Goal: Information Seeking & Learning: Find contact information

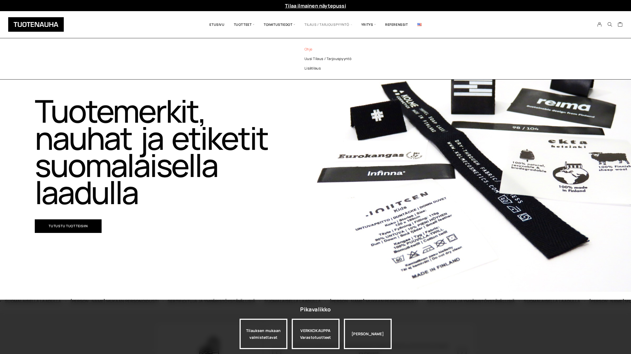
click at [308, 50] on link "Ohje" at bounding box center [335, 50] width 79 height 10
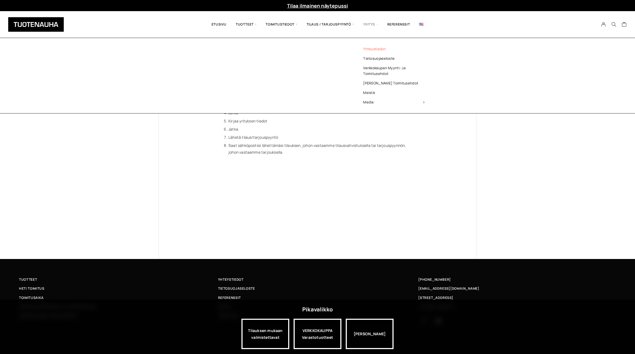
click at [371, 49] on link "Yhteystiedot" at bounding box center [393, 49] width 79 height 10
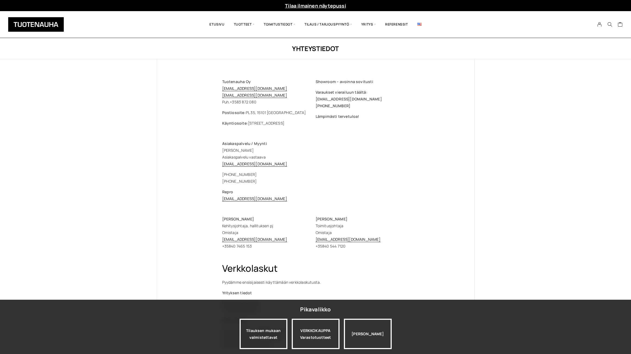
click at [329, 187] on div "Asiakaspalvelu / Myynti Jasmina Fettah Asiakaspalvelu vastaava myynti@tuotenauh…" at bounding box center [315, 171] width 187 height 62
click at [342, 199] on p "Repro repro@tuotenauha.fi" at bounding box center [315, 195] width 187 height 14
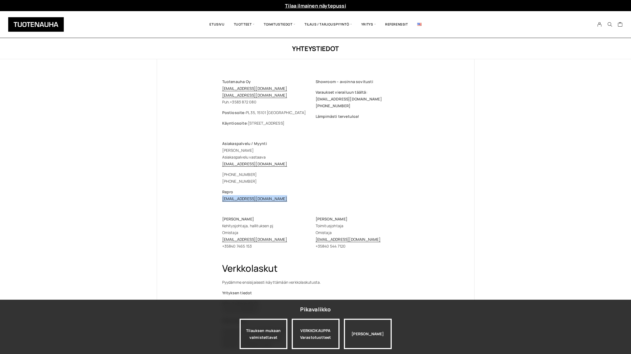
click at [342, 199] on p "Repro repro@tuotenauha.fi" at bounding box center [315, 195] width 187 height 14
click at [347, 223] on p "Timo Heikkinen Toimitusjohtaja Omistaja timo.heikkinen@tuotenauha.fi +358 40 54…" at bounding box center [361, 233] width 93 height 34
click at [347, 226] on p "Timo Heikkinen Toimitusjohtaja Omistaja timo.heikkinen@tuotenauha.fi +358 40 54…" at bounding box center [361, 233] width 93 height 34
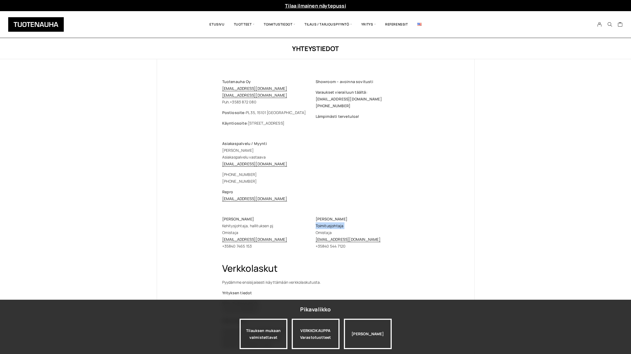
click at [347, 226] on p "Timo Heikkinen Toimitusjohtaja Omistaja timo.heikkinen@tuotenauha.fi +358 40 54…" at bounding box center [361, 233] width 93 height 34
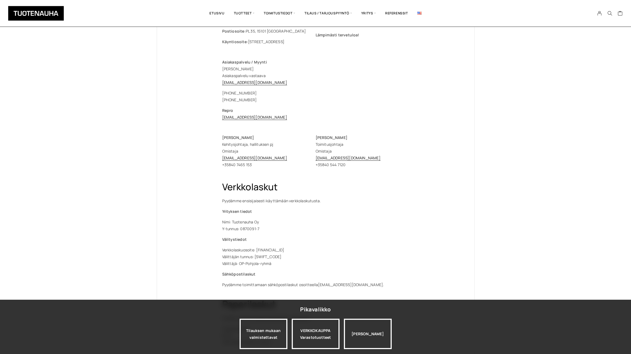
scroll to position [163, 0]
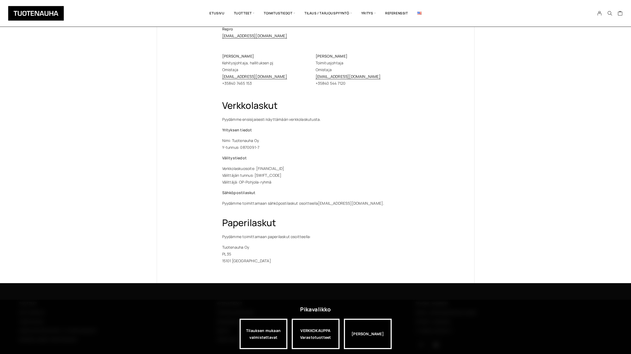
click at [135, 223] on div "Yhteystiedot Tuotenauha Oy myynti@tuotenauha.fi info@tuotenauha.fi Puh. +358 3 …" at bounding box center [315, 79] width 631 height 408
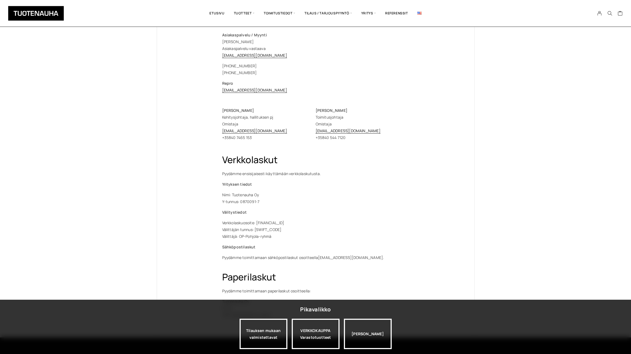
scroll to position [0, 0]
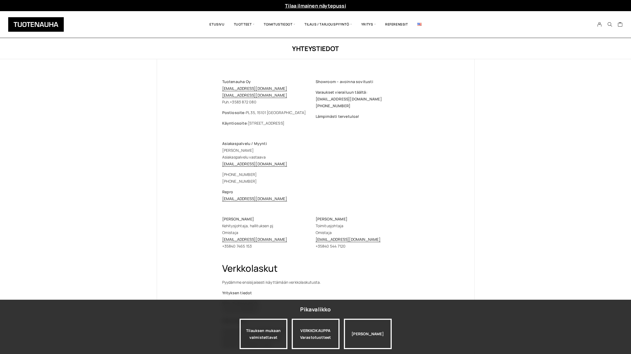
click at [498, 68] on div "Yhteystiedot Tuotenauha Oy myynti@tuotenauha.fi info@tuotenauha.fi Puh. +358 3 …" at bounding box center [315, 242] width 631 height 408
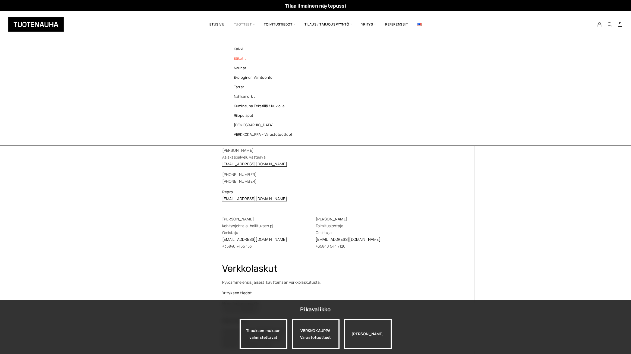
click at [238, 58] on link "Etiketit" at bounding box center [264, 59] width 79 height 10
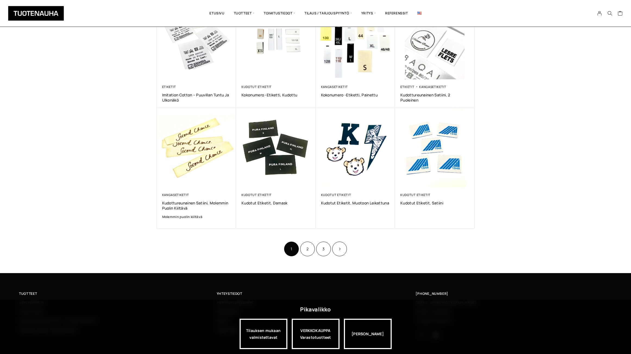
scroll to position [258, 0]
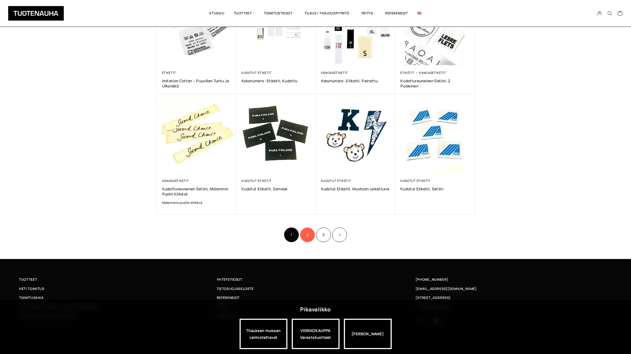
click at [311, 236] on link "2" at bounding box center [307, 234] width 15 height 15
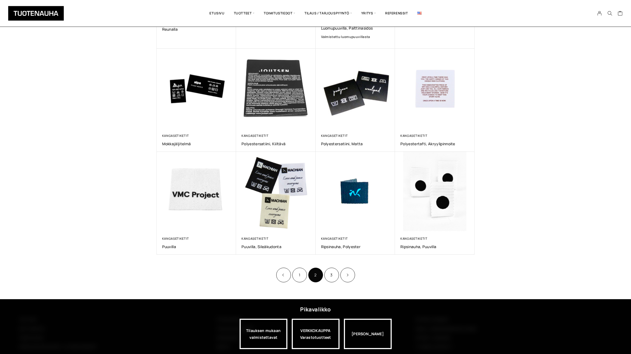
scroll to position [217, 0]
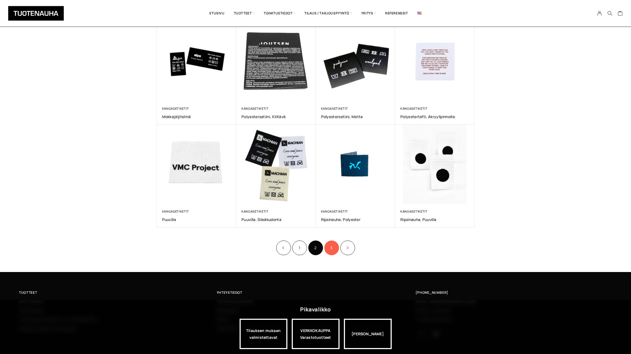
click at [334, 247] on link "3" at bounding box center [331, 247] width 15 height 15
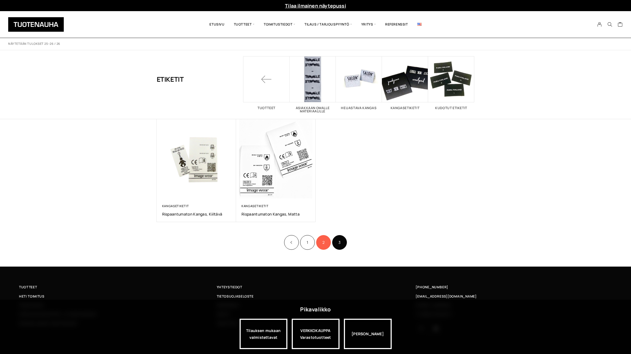
click at [321, 241] on link "2" at bounding box center [323, 242] width 15 height 15
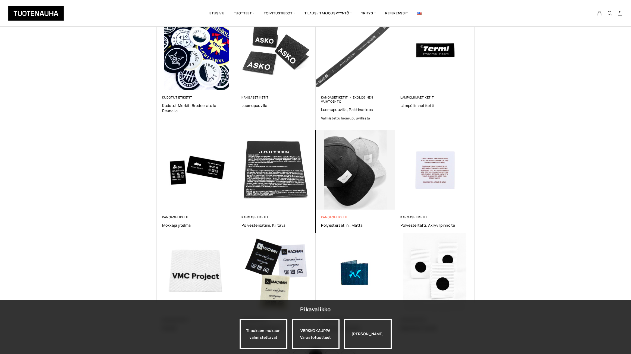
scroll to position [217, 0]
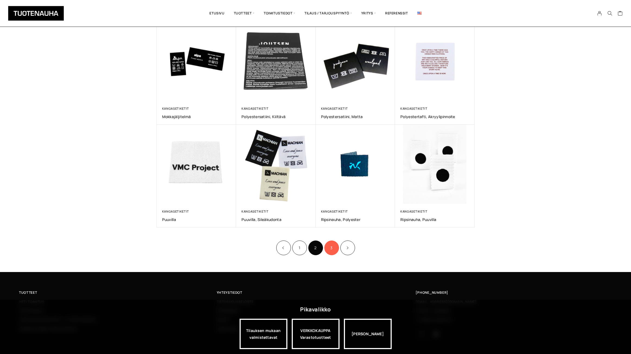
click at [336, 248] on link "3" at bounding box center [331, 247] width 15 height 15
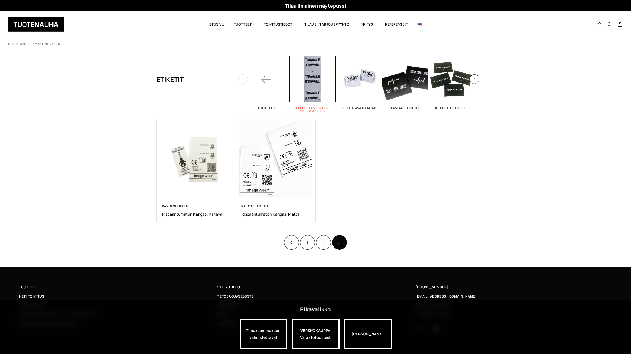
click at [324, 70] on span "Visit product category Asiakkaan omalle materiaalille" at bounding box center [312, 79] width 46 height 46
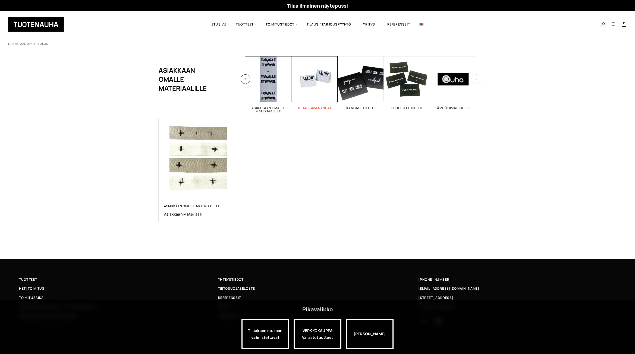
click at [308, 80] on span "Visit product category Heijastava kangas" at bounding box center [314, 79] width 46 height 46
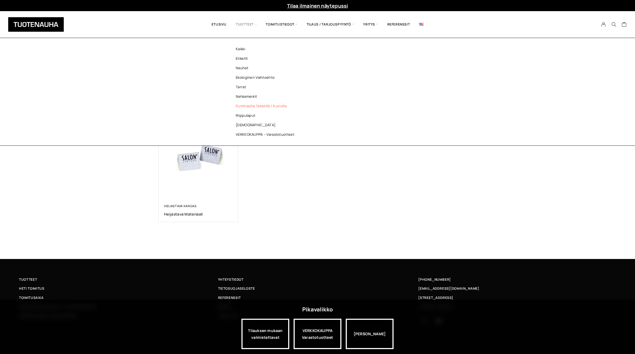
click at [248, 104] on link "Kuminauha tekstillä / kuviolla" at bounding box center [266, 106] width 79 height 10
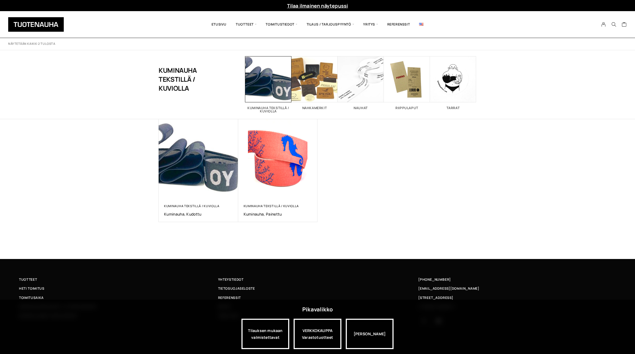
click at [401, 180] on div "Kuminauha tekstillä / kuviolla Kuminauha, kudottu 0,00 € Kuminauha tekstillä / …" at bounding box center [318, 170] width 318 height 103
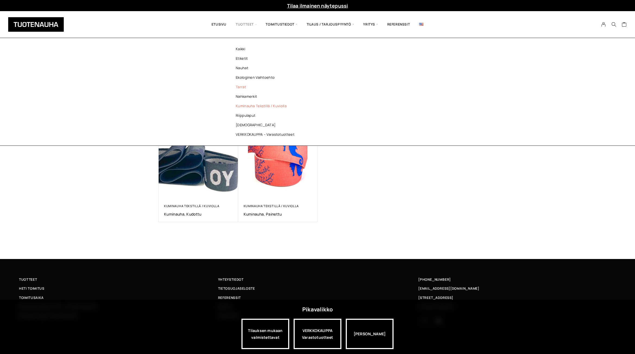
click at [243, 87] on link "Tarrat" at bounding box center [266, 87] width 79 height 10
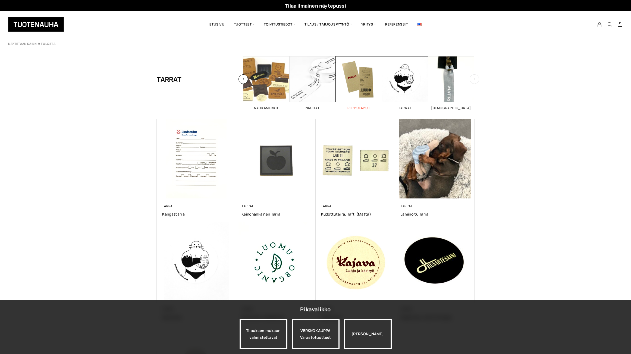
click at [355, 79] on span "Visit product category Riippulaput" at bounding box center [359, 79] width 46 height 46
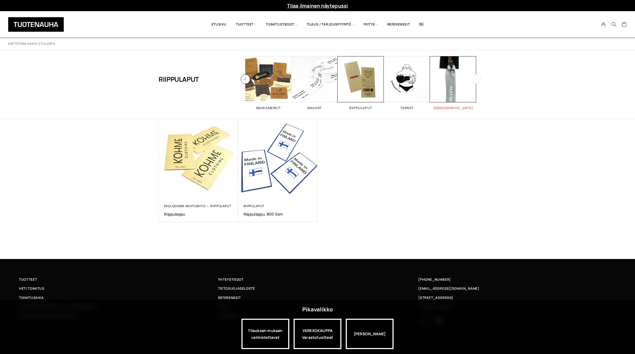
click at [461, 78] on span "Visit product category Vedin" at bounding box center [453, 79] width 46 height 46
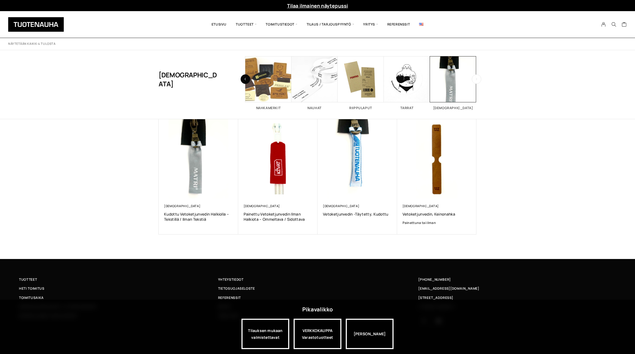
click at [246, 80] on button "button" at bounding box center [245, 79] width 10 height 10
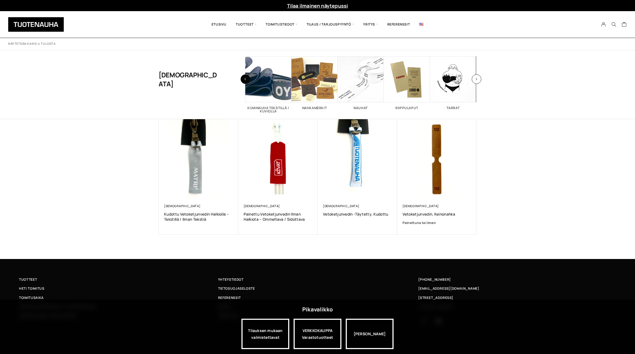
click at [246, 80] on button "button" at bounding box center [245, 79] width 10 height 10
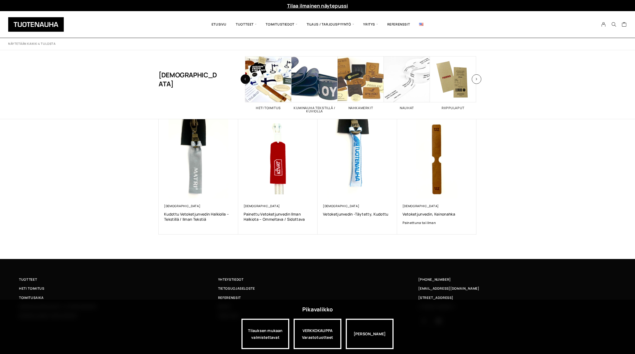
click at [246, 80] on button "button" at bounding box center [245, 79] width 10 height 10
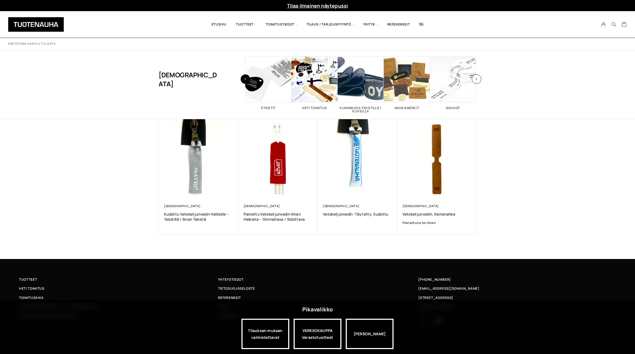
click at [246, 80] on button "button" at bounding box center [245, 79] width 10 height 10
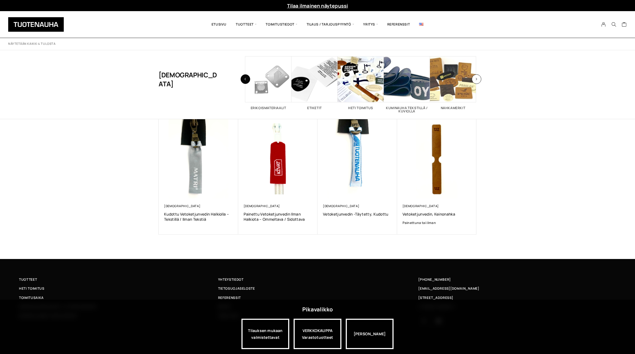
click at [246, 80] on button "button" at bounding box center [245, 79] width 10 height 10
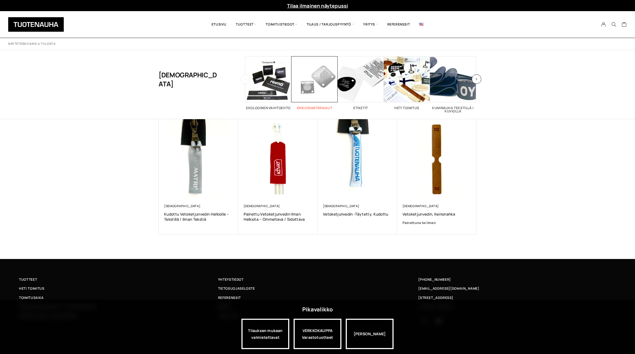
click at [311, 79] on span "Visit product category Erikoismateriaalit" at bounding box center [314, 79] width 46 height 46
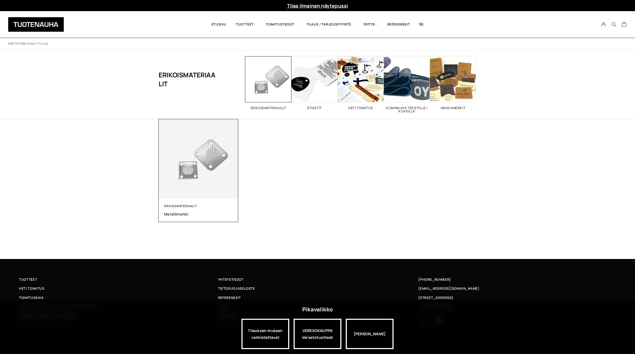
click at [212, 160] on img at bounding box center [199, 159] width 80 height 80
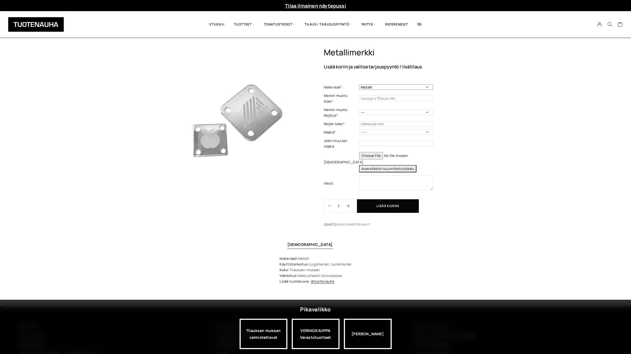
click at [377, 89] on select "Metalli" at bounding box center [396, 86] width 74 height 5
click at [256, 124] on img at bounding box center [229, 120] width 144 height 144
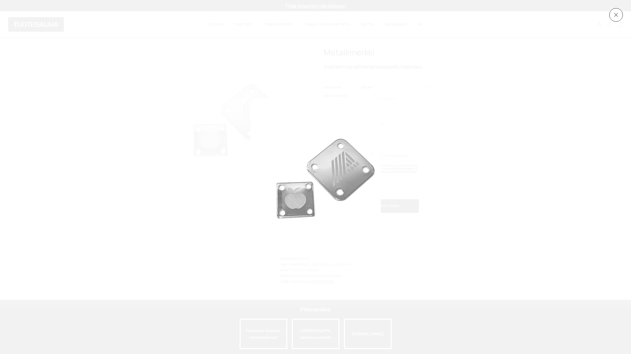
click at [156, 144] on div at bounding box center [315, 177] width 631 height 354
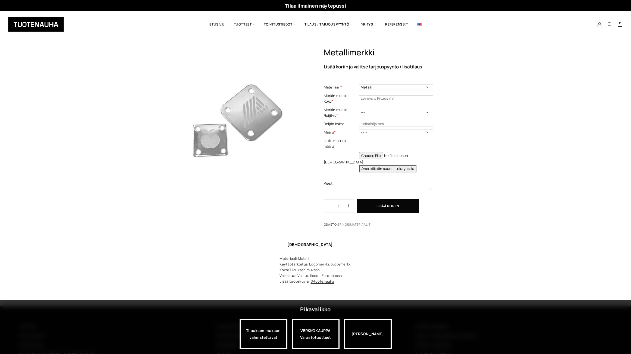
click at [394, 97] on input "text" at bounding box center [396, 98] width 74 height 5
click at [375, 116] on td "--- Joka kulmaan Molemmille sivuille yksi reijitys (keskelle) Ylä- ja alaosaan …" at bounding box center [396, 113] width 75 height 14
click at [375, 113] on select "--- Joka kulmaan Molemmille sivuille yksi reijitys (keskelle) Ylä- ja alaosaan …" at bounding box center [396, 112] width 74 height 5
click at [526, 116] on div "Metallimerkki Lisää koriin ja valitse tarjouspyyntö / lisätilaus Materiaali * M…" at bounding box center [315, 177] width 631 height 259
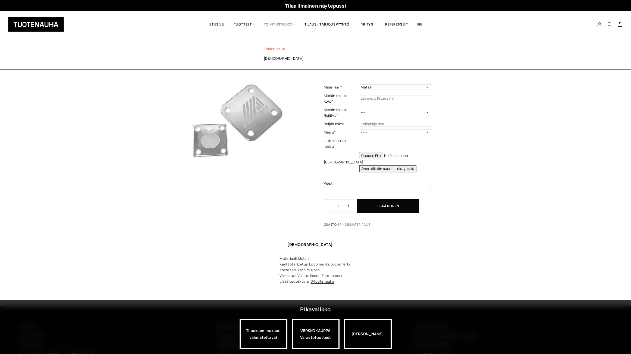
click at [278, 50] on link "Toimitusaika" at bounding box center [294, 49] width 79 height 10
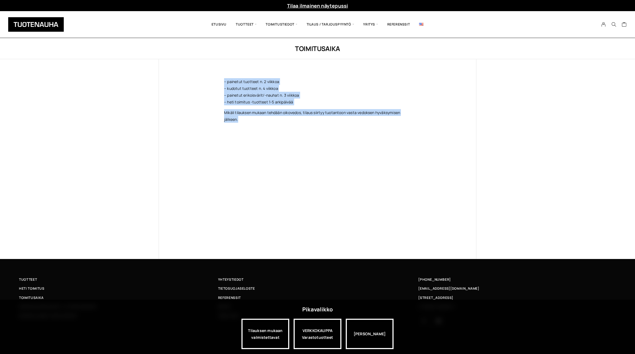
drag, startPoint x: 243, startPoint y: 123, endPoint x: 216, endPoint y: 80, distance: 51.0
click at [216, 80] on div "– painetut tuotteet n. 2 viikkoa – kudotut tuotteet n. 4 viikkoa – painetut eri…" at bounding box center [317, 100] width 208 height 83
click at [224, 96] on p "– painetut tuotteet n. 2 viikkoa – kudotut tuotteet n. 4 viikkoa – painetut eri…" at bounding box center [317, 91] width 187 height 27
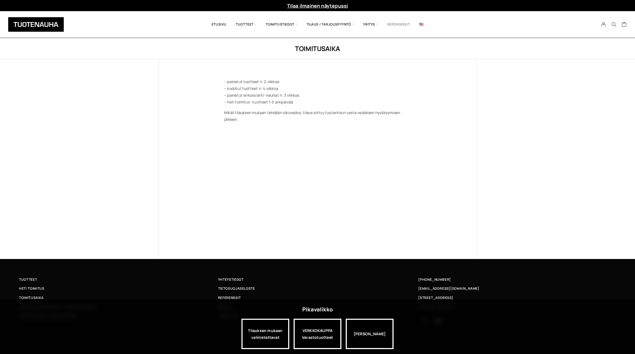
click at [397, 26] on link "Referenssit" at bounding box center [398, 24] width 32 height 18
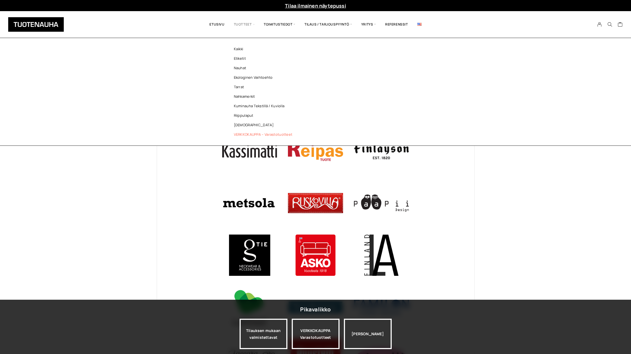
click at [246, 133] on link "VERKKOKAUPPA – Varastotuotteet" at bounding box center [264, 135] width 79 height 10
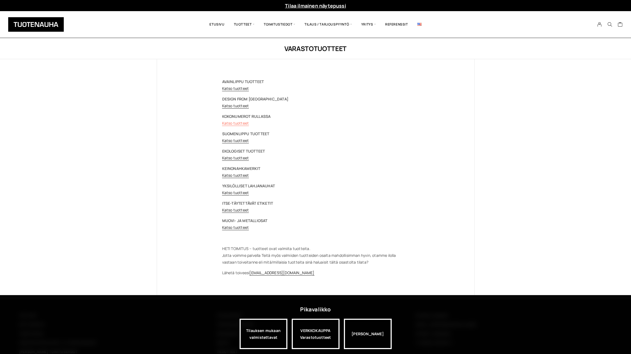
click at [240, 122] on link "Katso tuotteet" at bounding box center [235, 123] width 27 height 5
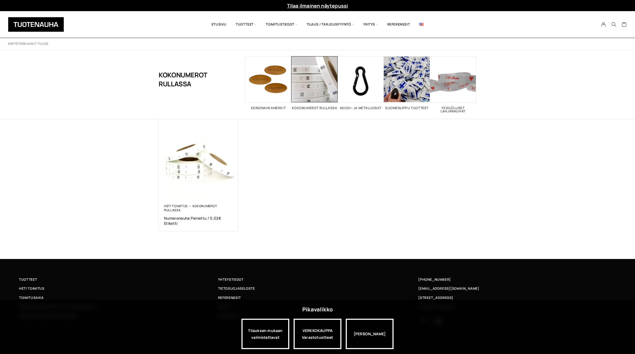
click at [344, 199] on div "Heti toimitus Kokonumerot rullassa Numeronauha Painettu / 0,02€ Etiketti 20,00 €" at bounding box center [318, 175] width 318 height 112
click at [369, 91] on span "Visit product category Muovi- ja metalliosat" at bounding box center [360, 79] width 46 height 46
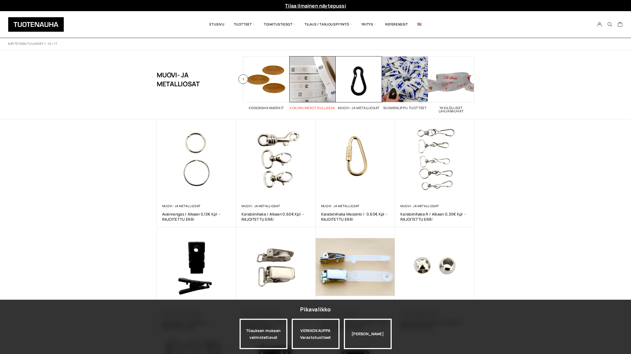
click at [309, 79] on span "Visit product category Kokonumerot rullassa" at bounding box center [312, 79] width 46 height 46
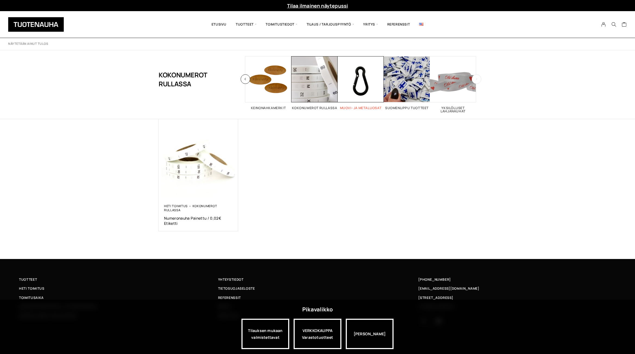
click at [348, 78] on span "Visit product category Muovi- ja metalliosat" at bounding box center [360, 79] width 46 height 46
